Goal: Information Seeking & Learning: Find specific fact

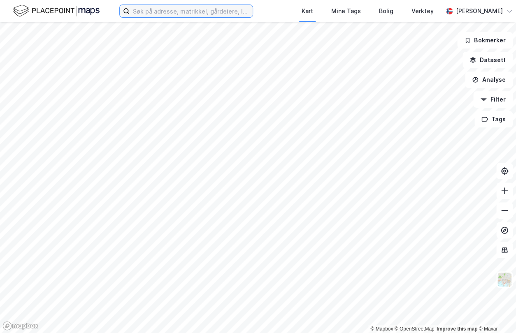
click at [134, 14] on input at bounding box center [190, 11] width 123 height 12
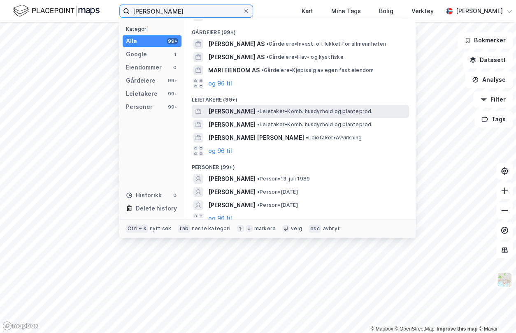
scroll to position [30, 0]
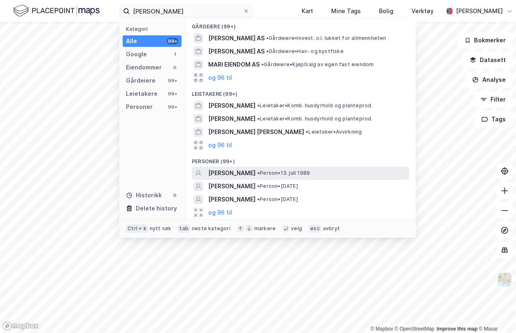
click at [247, 175] on span "[PERSON_NAME]" at bounding box center [231, 173] width 47 height 10
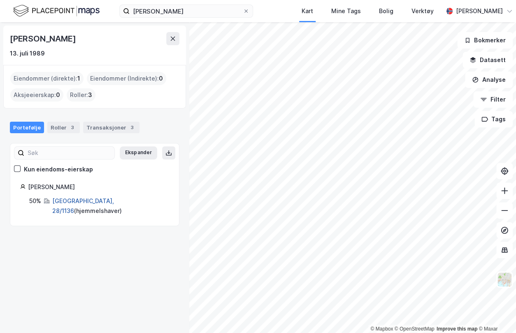
click at [80, 198] on link "[GEOGRAPHIC_DATA], 28/1136" at bounding box center [83, 205] width 62 height 17
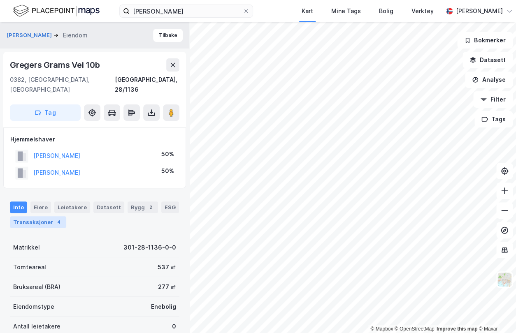
click at [40, 216] on div "Transaksjoner 4" at bounding box center [38, 222] width 56 height 12
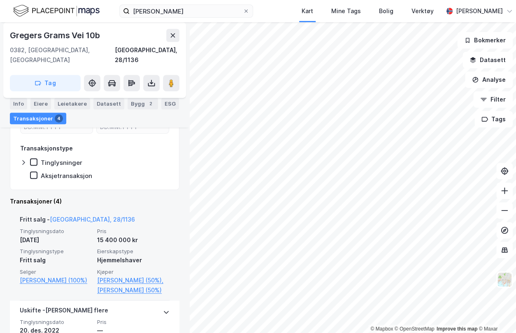
scroll to position [7, 0]
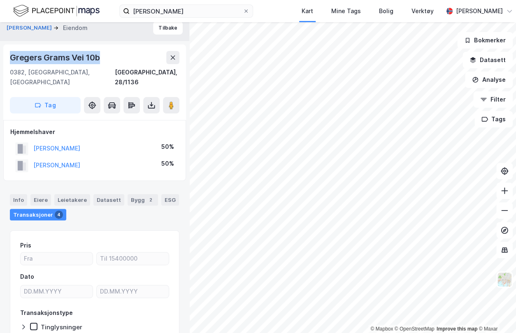
drag, startPoint x: 11, startPoint y: 55, endPoint x: 102, endPoint y: 64, distance: 92.1
click at [102, 64] on div "Gregers Grams Vei 10b" at bounding box center [94, 57] width 169 height 13
drag, startPoint x: 102, startPoint y: 64, endPoint x: 81, endPoint y: 58, distance: 21.9
copy div "Gregers Grams Vei 10b"
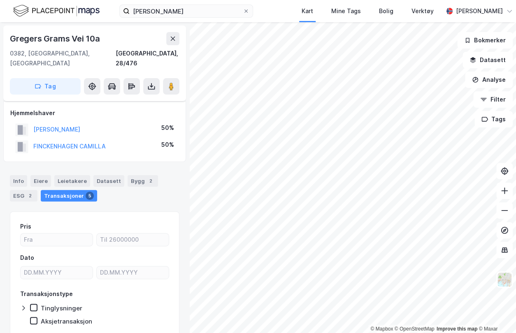
scroll to position [7, 0]
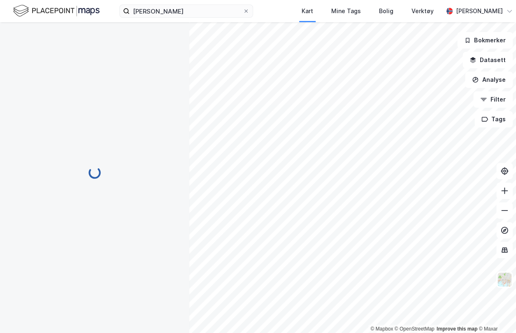
scroll to position [7, 0]
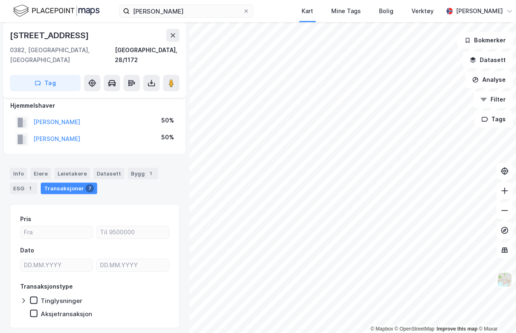
scroll to position [5, 0]
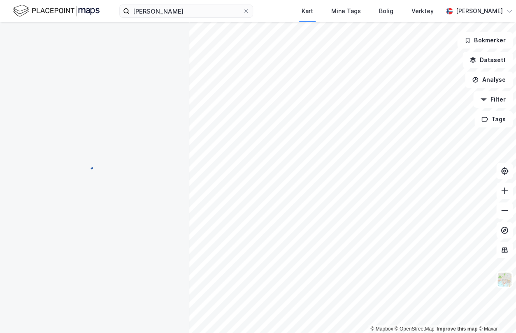
scroll to position [5, 0]
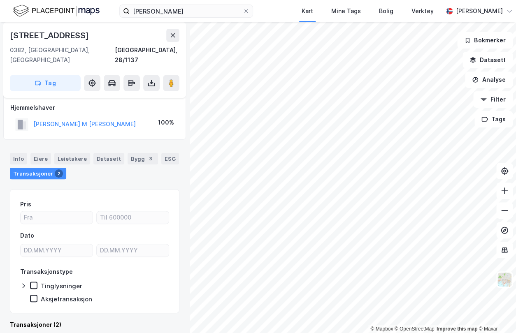
scroll to position [5, 0]
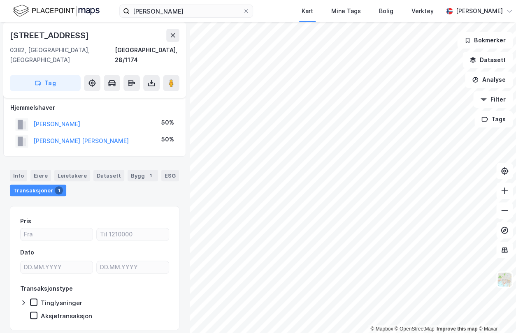
scroll to position [5, 0]
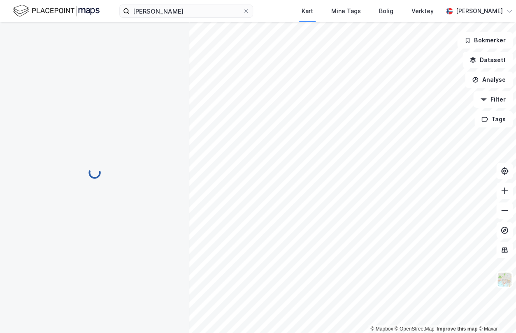
scroll to position [5, 0]
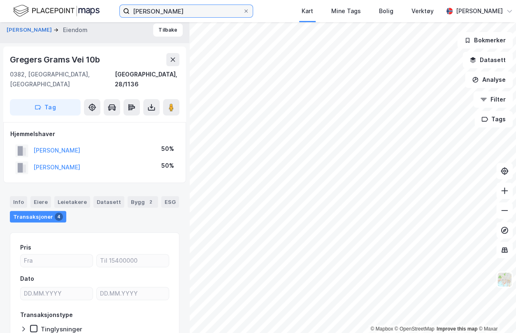
drag, startPoint x: 148, startPoint y: 9, endPoint x: 111, endPoint y: 5, distance: 37.2
click at [111, 5] on div "[PERSON_NAME] Kart Mine Tags [PERSON_NAME] Verktøy [PERSON_NAME]" at bounding box center [258, 11] width 516 height 22
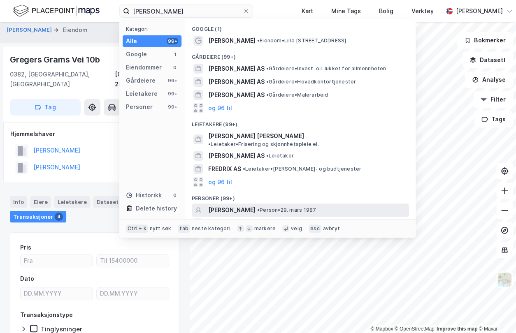
click at [259, 205] on div "[PERSON_NAME] • Person • 29. mars 1987" at bounding box center [307, 210] width 199 height 10
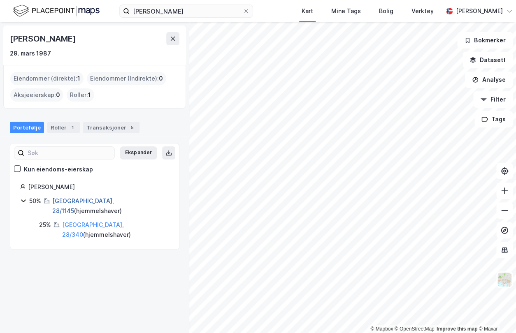
click at [62, 201] on link "[GEOGRAPHIC_DATA], 28/1145" at bounding box center [83, 205] width 62 height 17
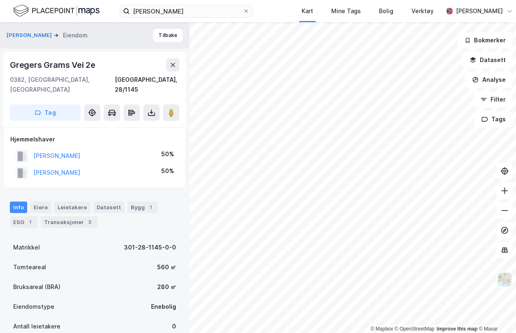
scroll to position [5, 0]
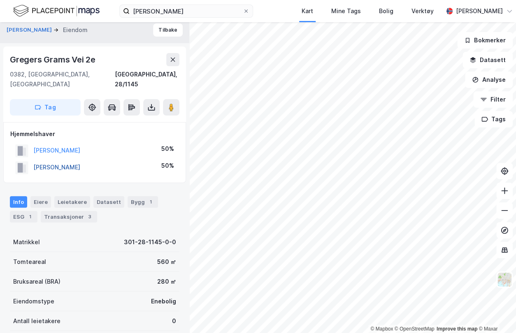
click at [0, 0] on button "[PERSON_NAME]" at bounding box center [0, 0] width 0 height 0
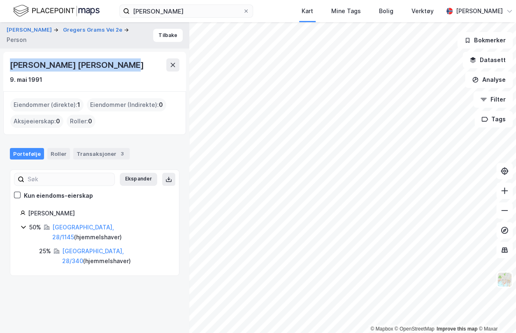
drag, startPoint x: 12, startPoint y: 65, endPoint x: 117, endPoint y: 63, distance: 105.3
click at [117, 63] on div "[PERSON_NAME] [PERSON_NAME]" at bounding box center [94, 64] width 169 height 13
drag, startPoint x: 117, startPoint y: 63, endPoint x: 95, endPoint y: 63, distance: 21.8
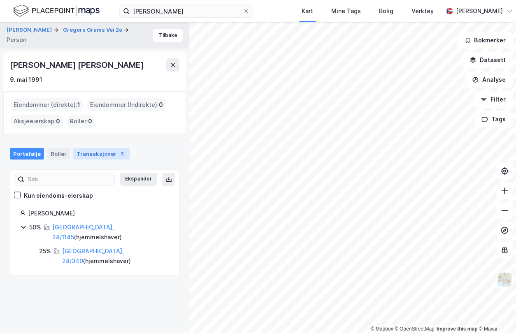
click at [86, 151] on div "Transaksjoner 3" at bounding box center [101, 154] width 56 height 12
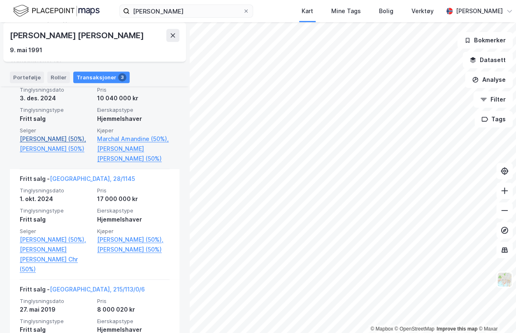
scroll to position [247, 0]
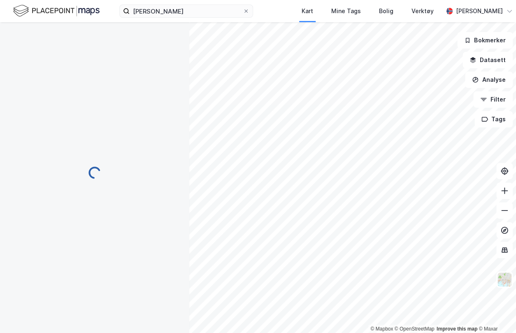
scroll to position [5, 0]
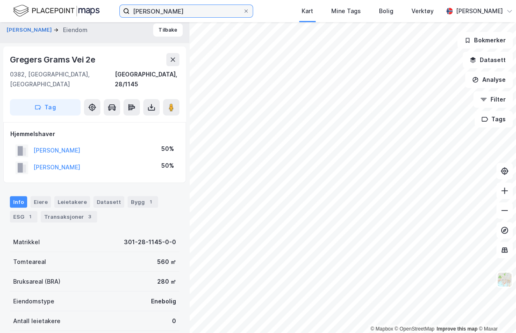
drag, startPoint x: 148, startPoint y: 12, endPoint x: 98, endPoint y: 7, distance: 50.8
click at [98, 7] on div "[PERSON_NAME] Kart Mine Tags [PERSON_NAME] Verktøy [PERSON_NAME]" at bounding box center [258, 11] width 516 height 22
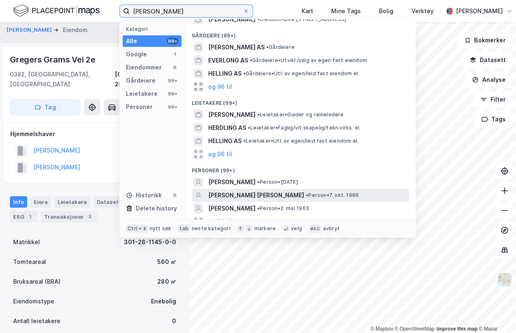
scroll to position [30, 0]
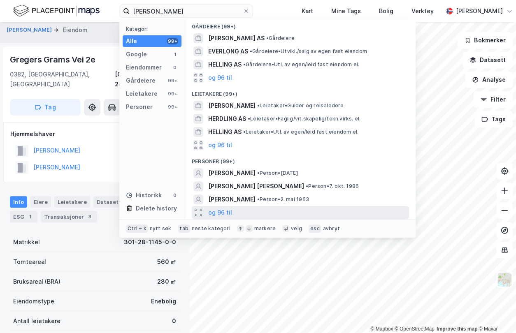
click at [239, 210] on div "og 96 til" at bounding box center [300, 212] width 217 height 13
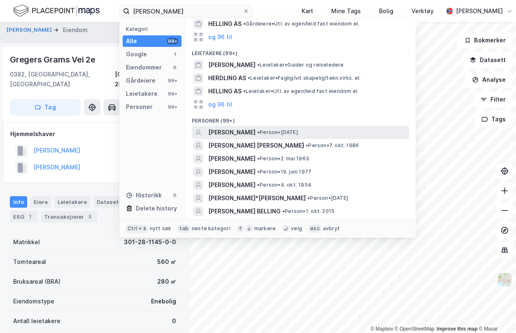
scroll to position [72, 0]
click at [255, 131] on span "[PERSON_NAME]" at bounding box center [231, 132] width 47 height 10
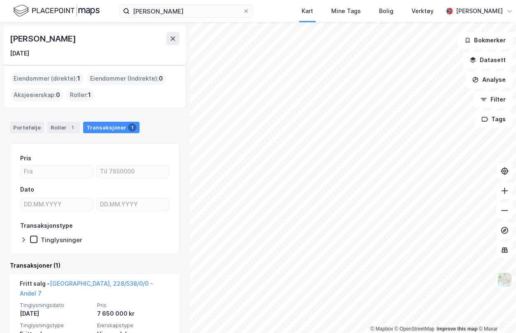
scroll to position [41, 0]
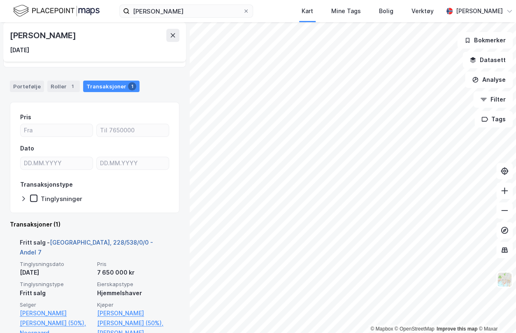
click at [86, 242] on link "[GEOGRAPHIC_DATA], 228/538/0/0 - Andel 7" at bounding box center [86, 247] width 133 height 17
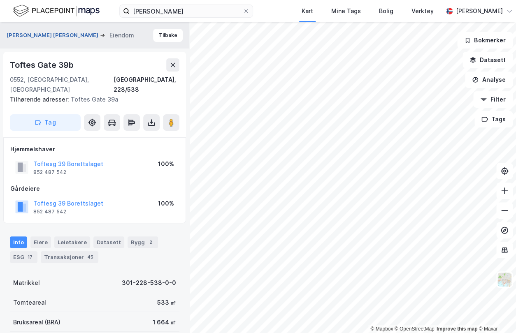
click at [51, 33] on button "[PERSON_NAME] [PERSON_NAME]" at bounding box center [53, 35] width 93 height 8
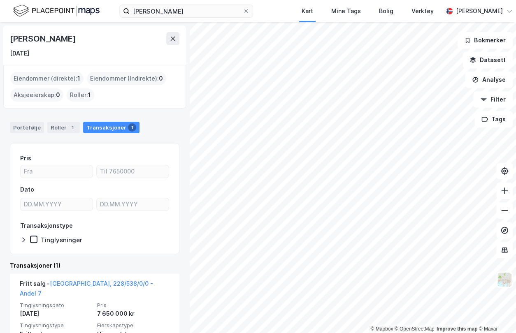
drag, startPoint x: 9, startPoint y: 37, endPoint x: 91, endPoint y: 40, distance: 82.3
click at [91, 40] on div "[PERSON_NAME] [DATE]" at bounding box center [94, 44] width 183 height 39
drag, startPoint x: 91, startPoint y: 40, endPoint x: 77, endPoint y: 39, distance: 14.4
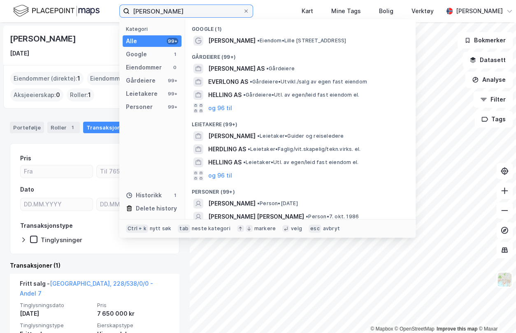
drag, startPoint x: 152, startPoint y: 12, endPoint x: 109, endPoint y: 4, distance: 43.5
click at [109, 4] on div "[PERSON_NAME] Kategori Alle 99+ Google 1 Eiendommer 0 Gårdeiere 99+ Leietakere …" at bounding box center [258, 11] width 516 height 22
type input "[PERSON_NAME]"
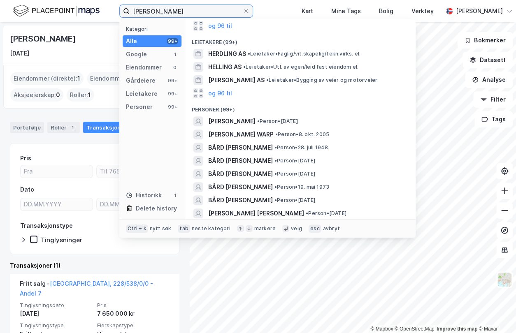
scroll to position [123, 0]
